Goal: Information Seeking & Learning: Learn about a topic

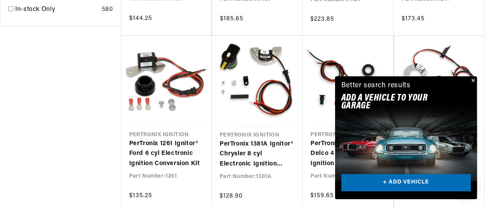
scroll to position [0, 237]
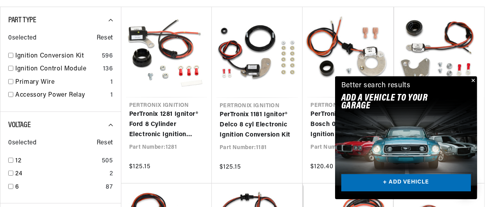
click at [401, 181] on link "+ ADD VEHICLE" at bounding box center [407, 183] width 130 height 18
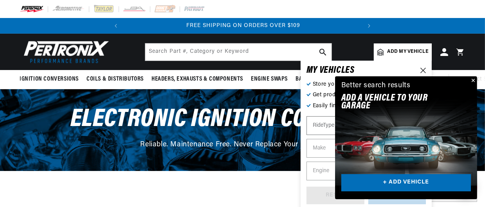
click at [399, 183] on link "+ ADD VEHICLE" at bounding box center [407, 183] width 130 height 18
click at [387, 185] on link "+ ADD VEHICLE" at bounding box center [407, 183] width 130 height 18
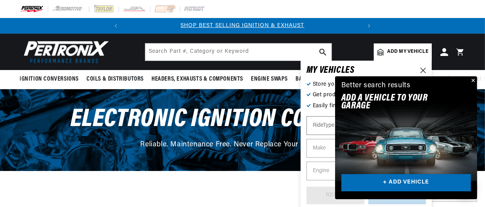
click at [323, 130] on select "RideType ...loading..." at bounding box center [336, 125] width 58 height 19
click at [474, 81] on button "Close" at bounding box center [472, 80] width 9 height 9
